Goal: Task Accomplishment & Management: Use online tool/utility

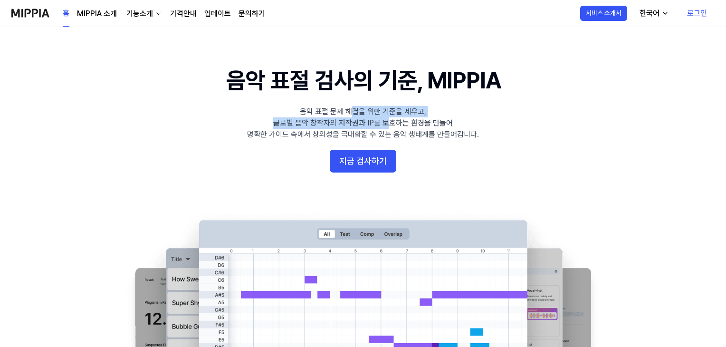
drag, startPoint x: 390, startPoint y: 126, endPoint x: 354, endPoint y: 101, distance: 44.0
click at [354, 101] on 배너 "음악 표절 검사의 기준, MIPPIA 음악 표절 문제 해결을 위한 기준을 세우고, 글로벌 음악 창작자의 저작권과 IP를 보호하는 환경을 만들어…" at bounding box center [363, 238] width 685 height 346
click at [491, 136] on 배너 "음악 표절 검사의 기준, MIPPIA 음악 표절 문제 해결을 위한 기준을 세우고, 글로벌 음악 창작자의 저작권과 IP를 보호하는 환경을 만들어…" at bounding box center [363, 238] width 685 height 346
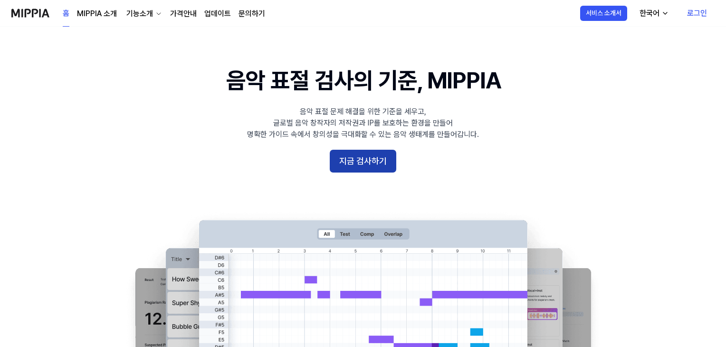
click at [369, 165] on button "지금 검사하기" at bounding box center [363, 161] width 67 height 23
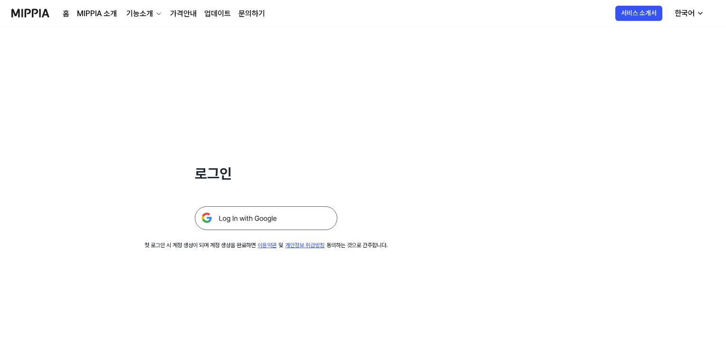
click at [274, 219] on img at bounding box center [266, 218] width 143 height 24
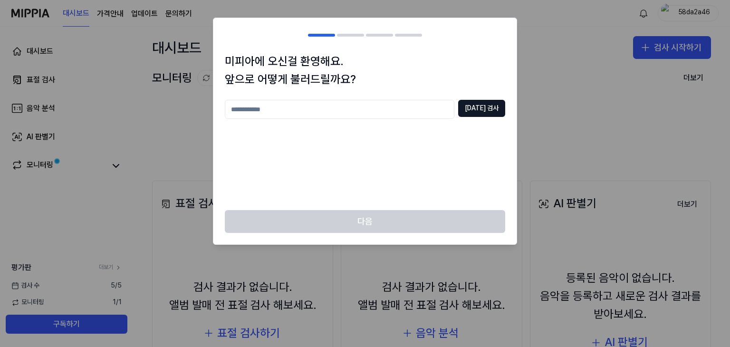
click at [380, 115] on input "text" at bounding box center [340, 109] width 230 height 19
click at [491, 109] on button "[DATE] 검사" at bounding box center [481, 108] width 47 height 17
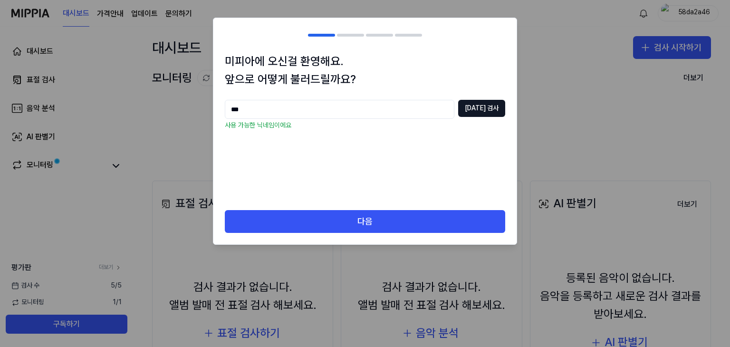
click at [300, 111] on input "***" at bounding box center [340, 109] width 230 height 19
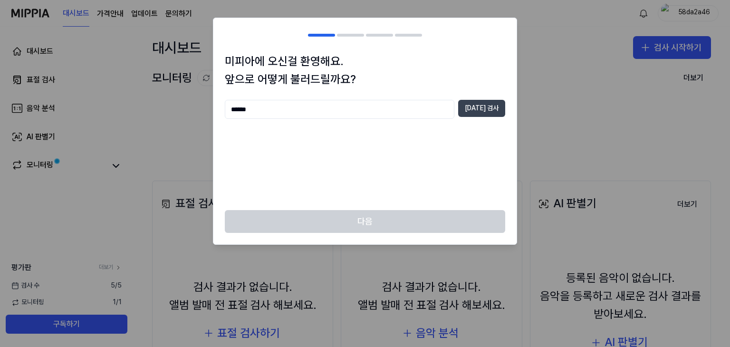
type input "******"
click at [476, 115] on button "[DATE] 검사" at bounding box center [481, 108] width 47 height 17
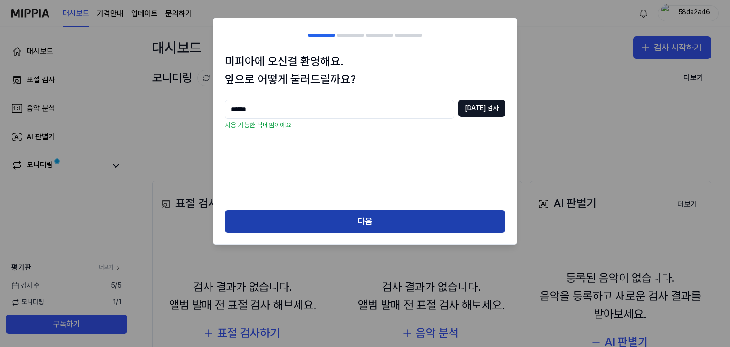
click at [443, 226] on button "다음" at bounding box center [365, 221] width 280 height 23
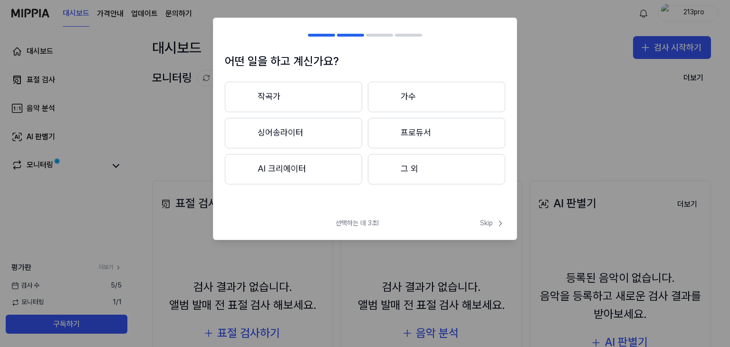
click at [422, 169] on button "그 외" at bounding box center [436, 169] width 137 height 30
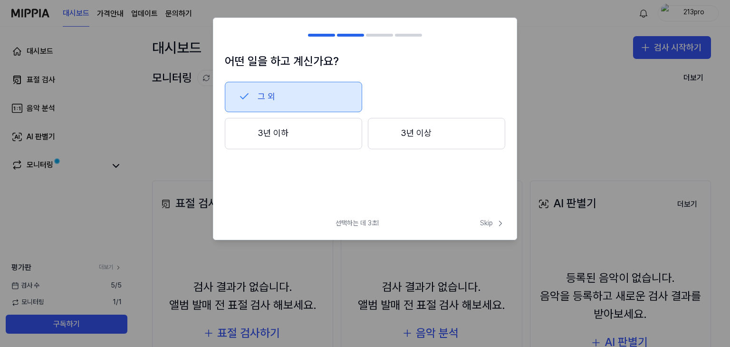
click at [264, 100] on button "그 외" at bounding box center [293, 97] width 137 height 30
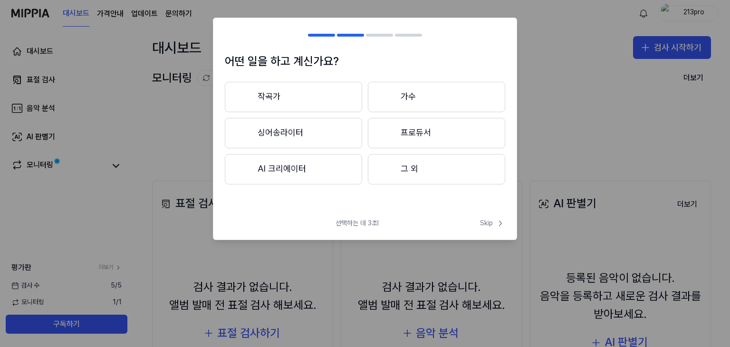
click at [281, 164] on button "AI 크리에이터" at bounding box center [293, 169] width 137 height 30
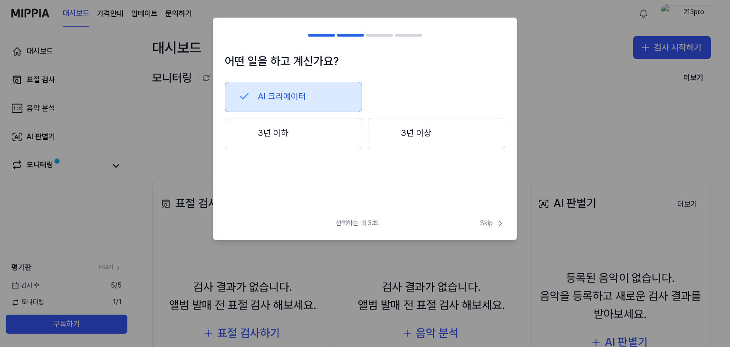
click at [338, 134] on button "3년 이하" at bounding box center [293, 133] width 137 height 31
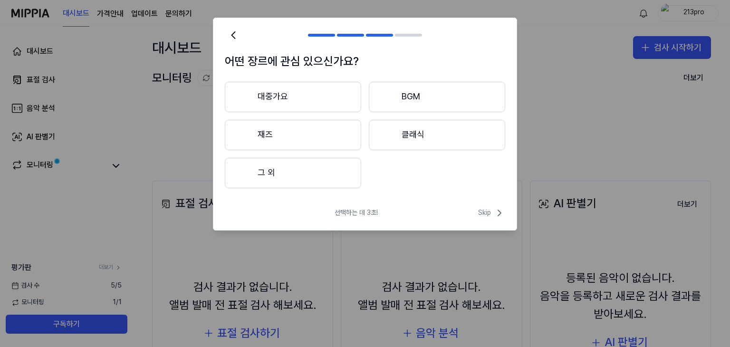
click at [357, 174] on button "그 외" at bounding box center [293, 173] width 136 height 30
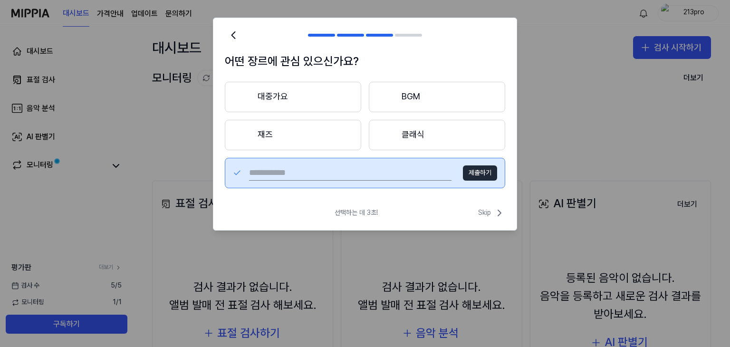
click at [391, 179] on input "text" at bounding box center [350, 172] width 203 height 15
type input "***"
click at [470, 167] on button "제출하기" at bounding box center [480, 172] width 34 height 15
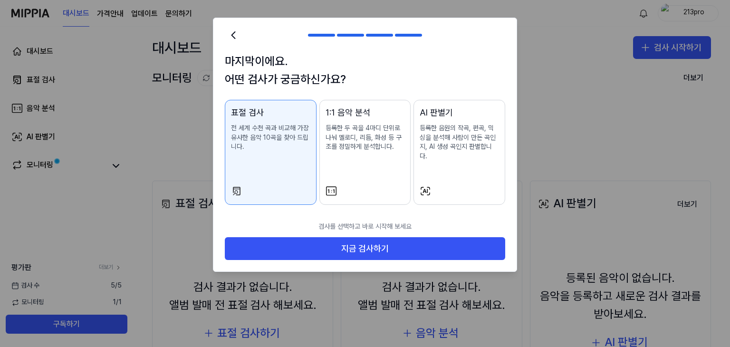
click at [372, 155] on div "1:1 음악 분석 등록한 두 곡을 4마디 단위로 나눠 멜로디, 리듬, 화성 등 구조를 정밀하게 분석합니다." at bounding box center [365, 138] width 79 height 65
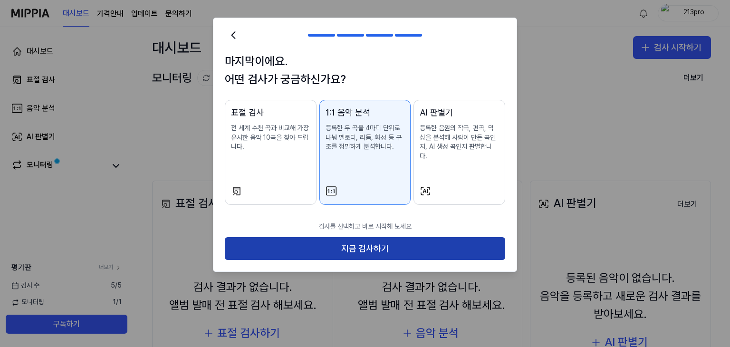
click at [373, 237] on button "지금 검사하기" at bounding box center [365, 248] width 280 height 23
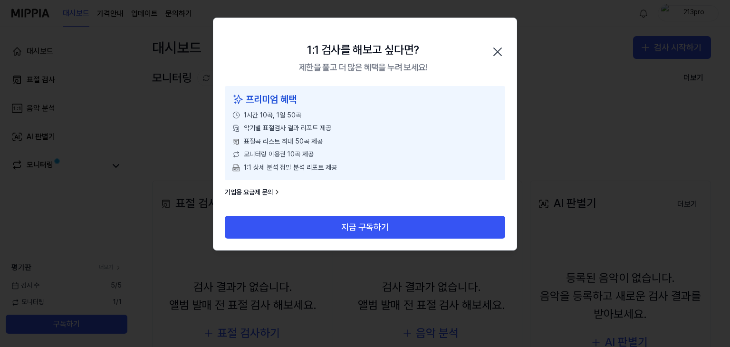
click at [496, 50] on icon "button" at bounding box center [498, 52] width 8 height 8
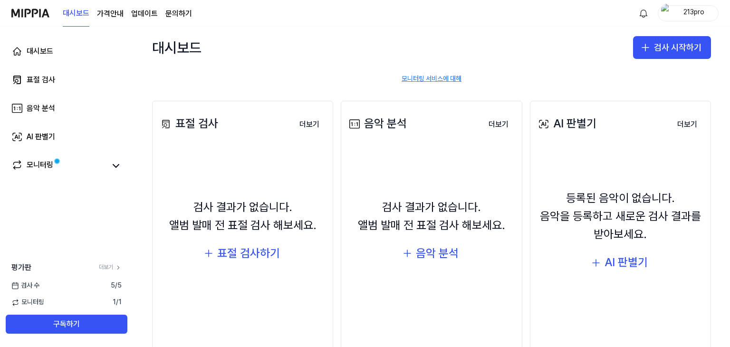
scroll to position [95, 0]
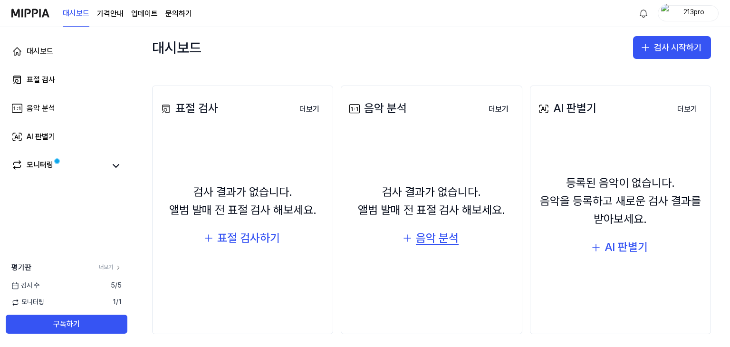
click at [443, 235] on div "음악 분석" at bounding box center [437, 238] width 43 height 18
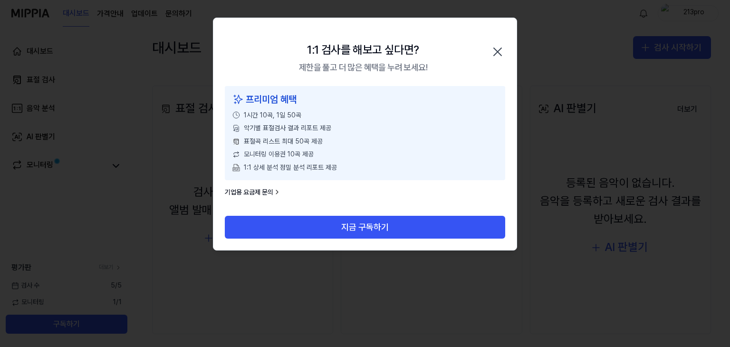
click at [518, 83] on div at bounding box center [365, 173] width 730 height 347
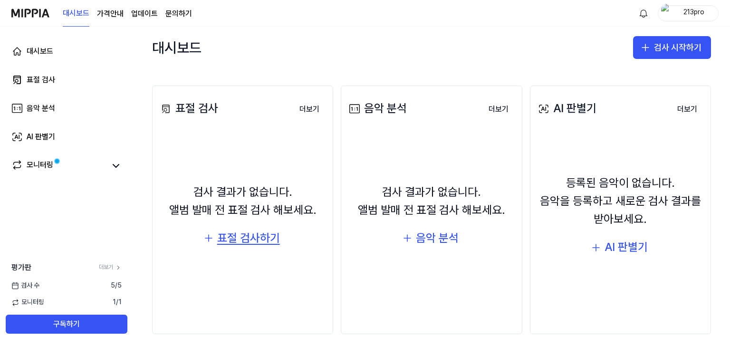
click at [233, 240] on div "표절 검사하기" at bounding box center [248, 238] width 63 height 18
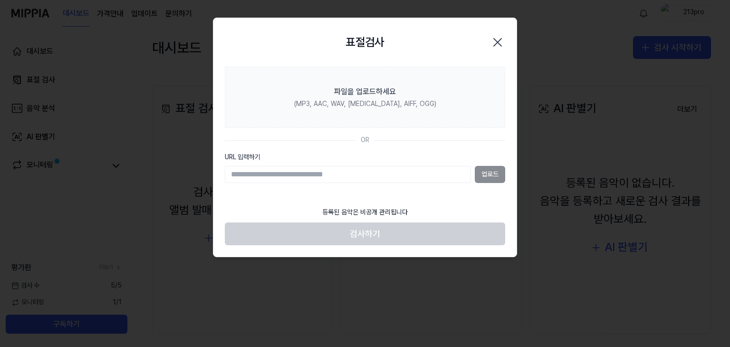
click at [562, 157] on div at bounding box center [365, 173] width 730 height 347
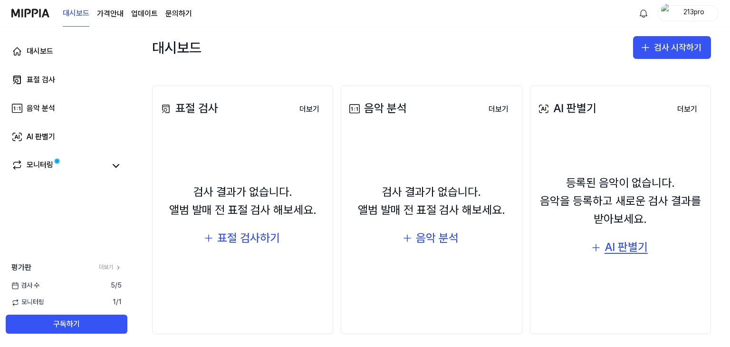
click at [624, 250] on div "AI 판별기" at bounding box center [626, 247] width 43 height 18
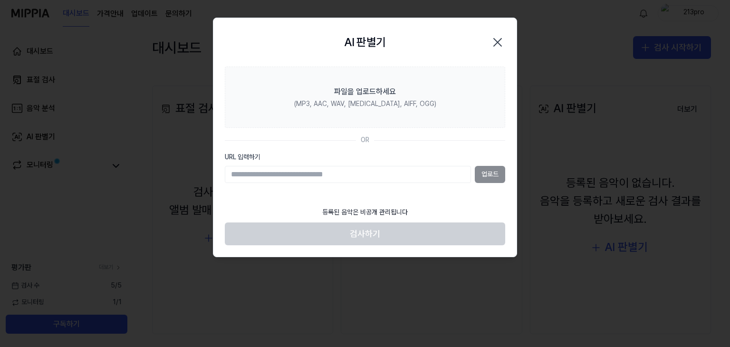
click at [567, 194] on div at bounding box center [365, 173] width 730 height 347
click at [519, 108] on div at bounding box center [365, 173] width 730 height 347
click at [555, 82] on div at bounding box center [365, 173] width 730 height 347
click at [499, 24] on div "AI 판별기 Close" at bounding box center [364, 42] width 303 height 48
click at [497, 41] on icon "button" at bounding box center [498, 43] width 8 height 8
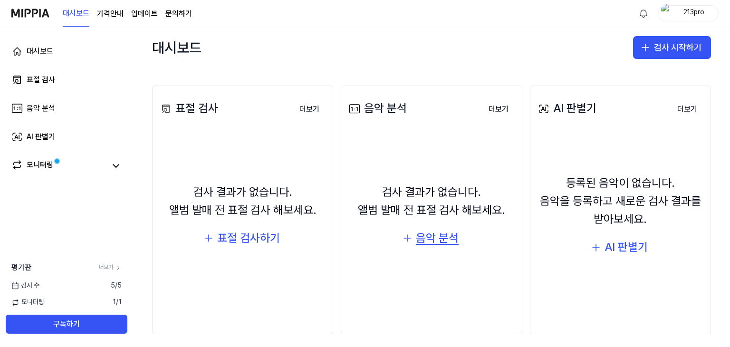
click at [442, 247] on div "음악 분석" at bounding box center [437, 238] width 43 height 18
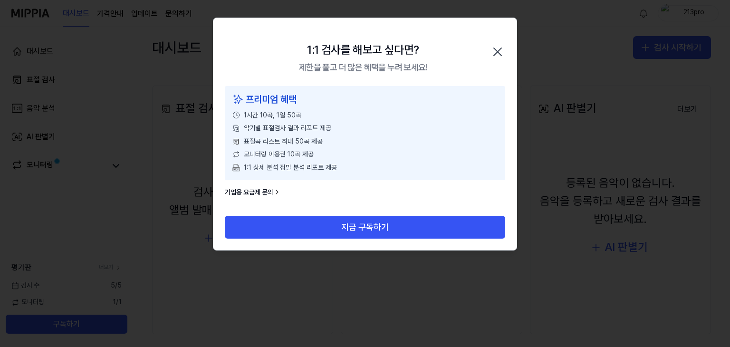
click at [511, 29] on div "1:1 검사를 해보고 싶다면? 제한을 풀고 더 많은 혜택을 누려 보세요! 닫기" at bounding box center [364, 52] width 303 height 68
click at [494, 50] on icon "button" at bounding box center [497, 51] width 15 height 15
